Goal: Register for event/course

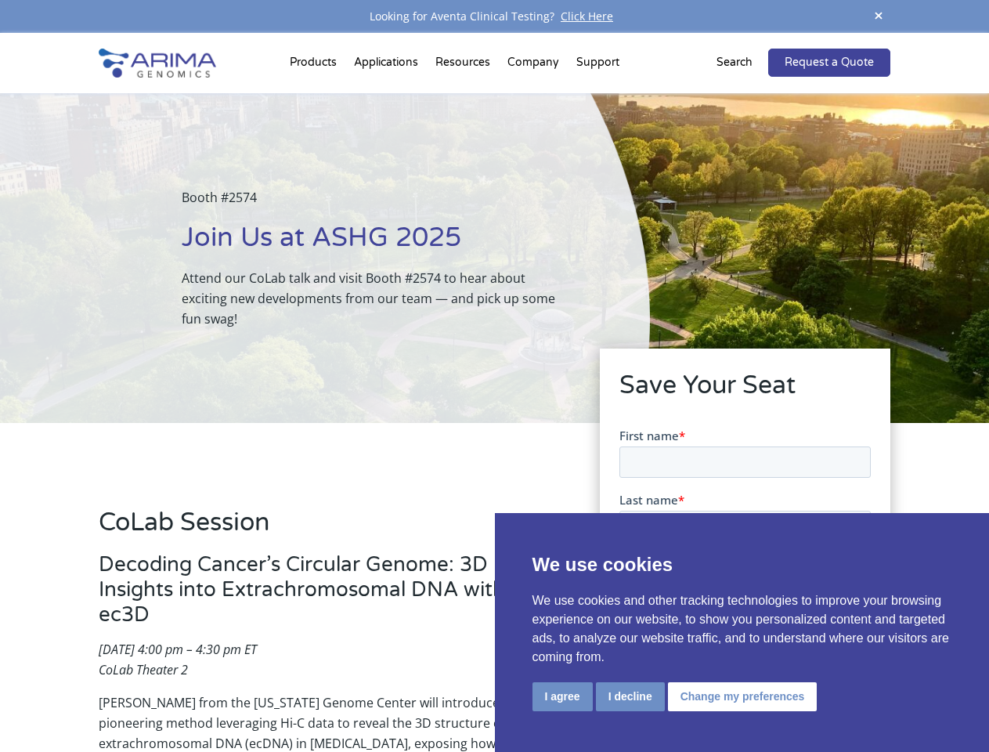
click at [494, 376] on div "Booth #2574 Join Us at ASHG 2025 Attend our CoLab talk and visit Booth #2574 to…" at bounding box center [325, 258] width 650 height 330
click at [562, 696] on button "I agree" at bounding box center [562, 696] width 60 height 29
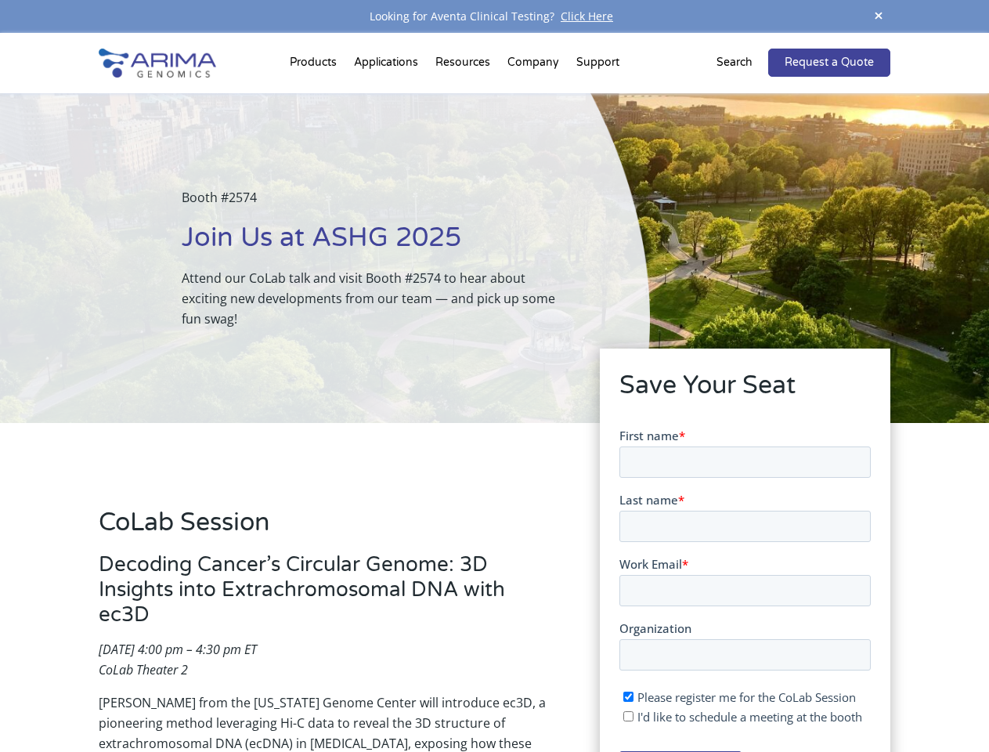
click at [629, 716] on input "I'd like to schedule a meeting at the booth" at bounding box center [627, 715] width 10 height 10
click at [739, 716] on span "I'd like to schedule a meeting at the booth" at bounding box center [749, 716] width 225 height 16
click at [633, 716] on input "I'd like to schedule a meeting at the booth" at bounding box center [627, 715] width 10 height 10
checkbox input "false"
click at [878, 16] on span at bounding box center [878, 16] width 23 height 21
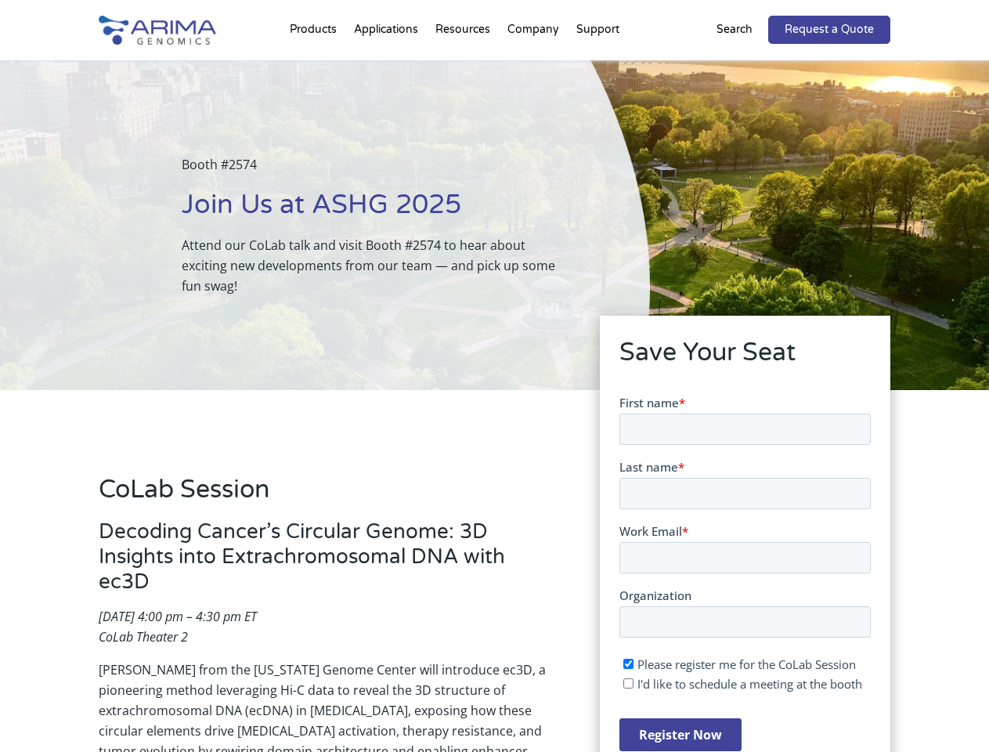
click at [316, 66] on div "Booth #2574 Join Us at ASHG 2025 Attend our CoLab talk and visit Booth #2574 to…" at bounding box center [325, 225] width 650 height 330
click at [464, 66] on div "Booth #2574 Join Us at ASHG 2025 Attend our CoLab talk and visit Booth #2574 to…" at bounding box center [325, 225] width 650 height 330
click at [534, 66] on div "Booth #2574 Join Us at ASHG 2025 Attend our CoLab talk and visit Booth #2574 to…" at bounding box center [325, 225] width 650 height 330
click at [597, 66] on div "Booth #2574 Join Us at ASHG 2025 Attend our CoLab talk and visit Booth #2574 to…" at bounding box center [325, 225] width 650 height 330
